Goal: Transaction & Acquisition: Download file/media

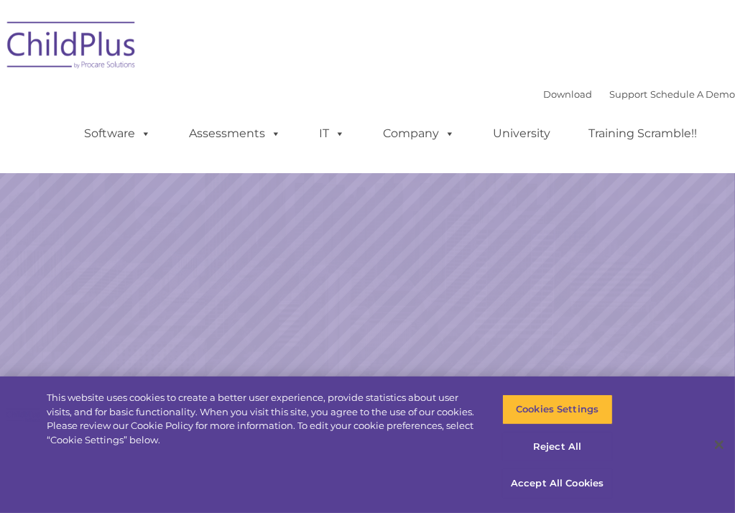
select select "MEDIUM"
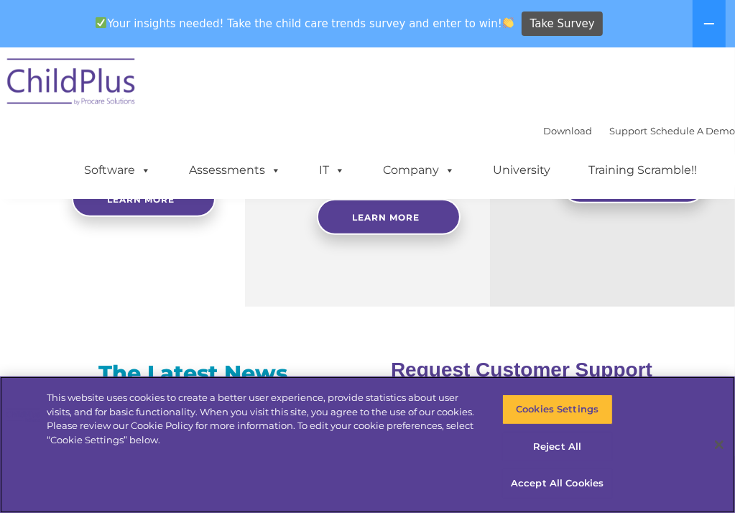
scroll to position [885, 0]
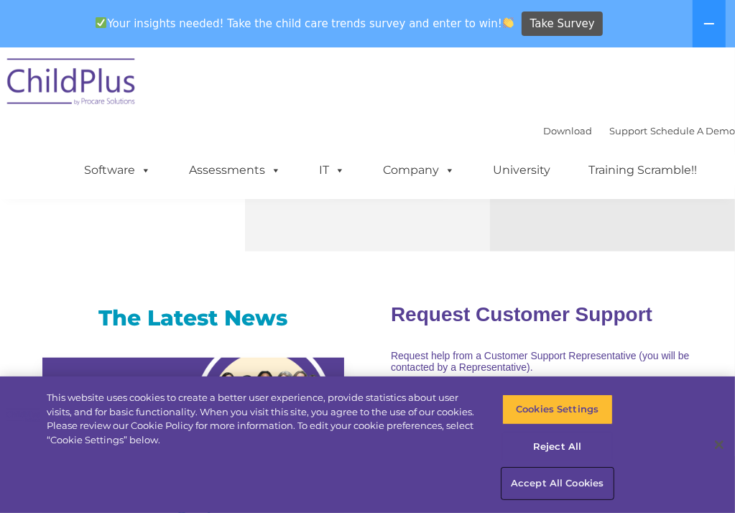
click at [541, 480] on button "Accept All Cookies" at bounding box center [557, 483] width 110 height 30
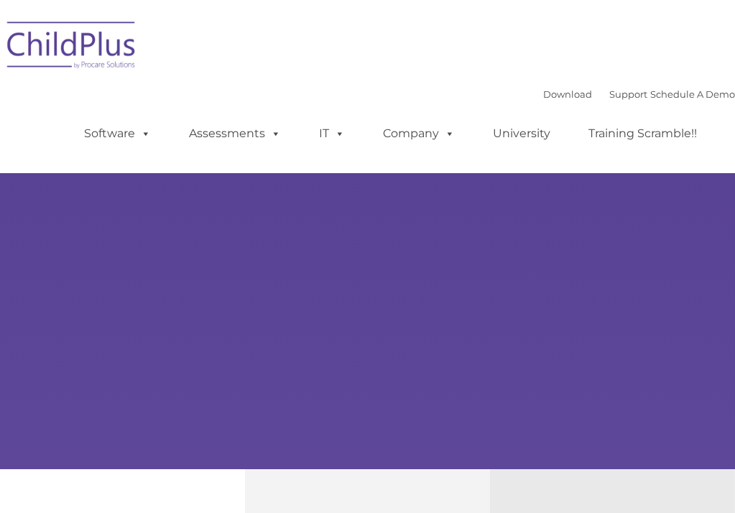
type input ""
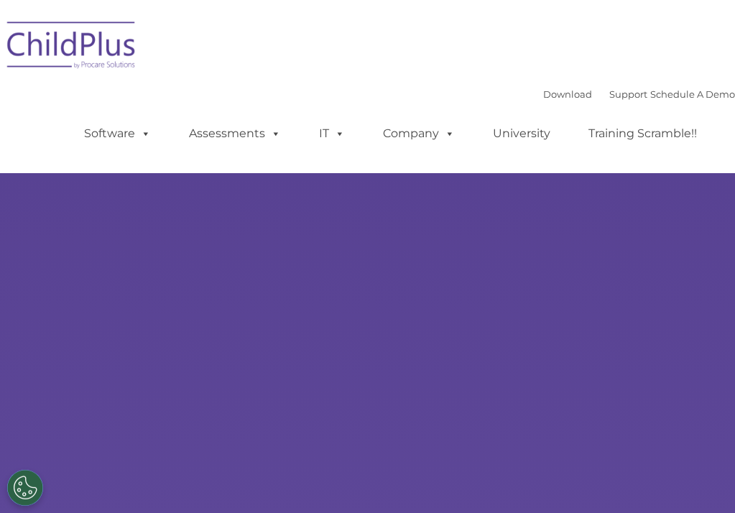
select select "MEDIUM"
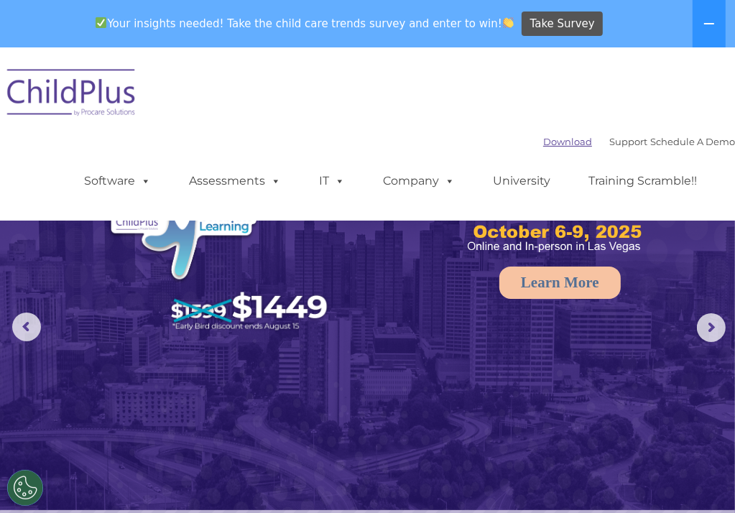
click at [543, 140] on link "Download" at bounding box center [567, 141] width 49 height 11
